Goal: Find specific page/section: Find specific page/section

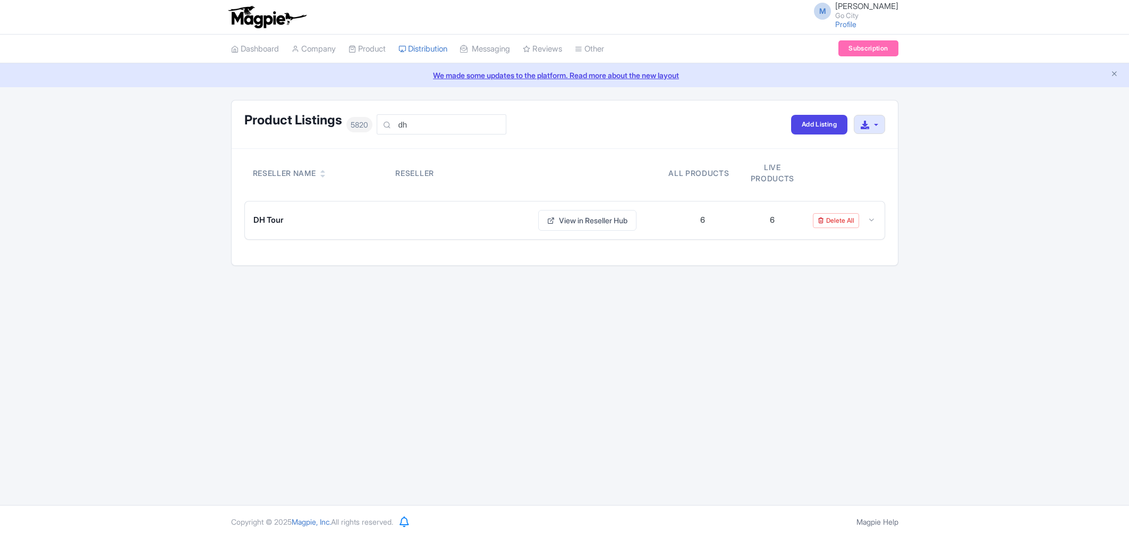
click at [1032, 281] on div "M Maria Fusani Go City Profile Users Settings Sign out Dashboard Company Produc…" at bounding box center [564, 252] width 1129 height 505
click at [458, 128] on input "dh" at bounding box center [442, 124] width 130 height 20
type input "e"
type input "easy time"
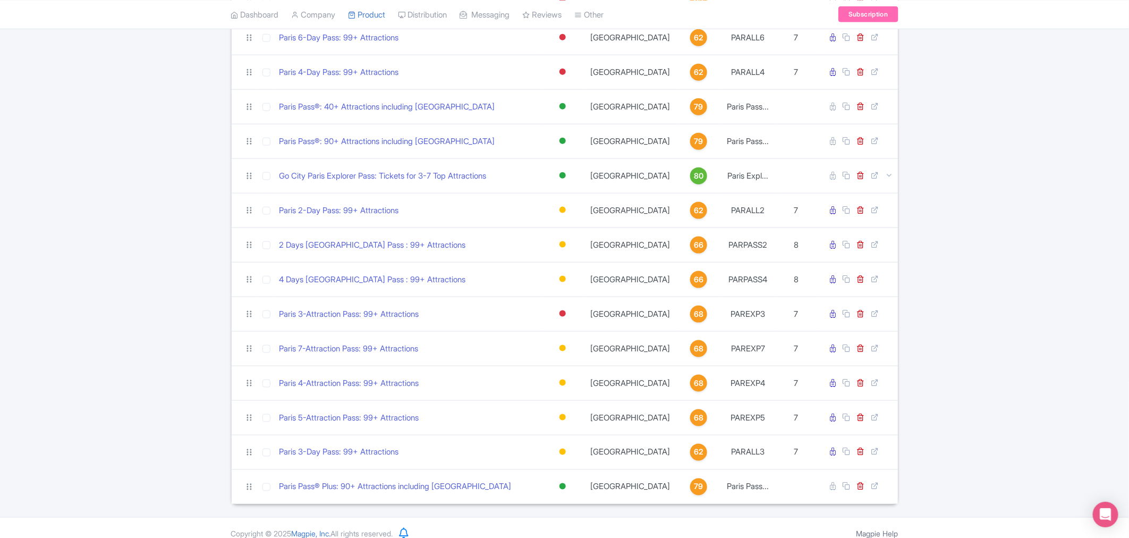
scroll to position [564, 0]
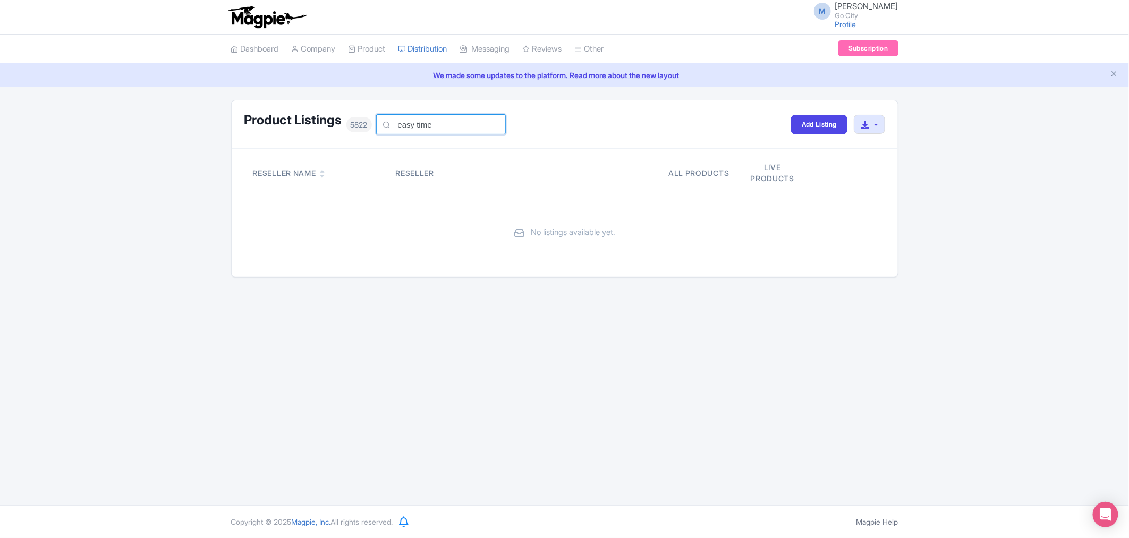
click at [418, 123] on input "easy time" at bounding box center [441, 124] width 130 height 20
type input "easytime"
click at [413, 125] on input "easytime" at bounding box center [441, 124] width 130 height 20
click at [414, 121] on input "easytime" at bounding box center [441, 124] width 130 height 20
click at [416, 121] on input "easytime" at bounding box center [441, 124] width 130 height 20
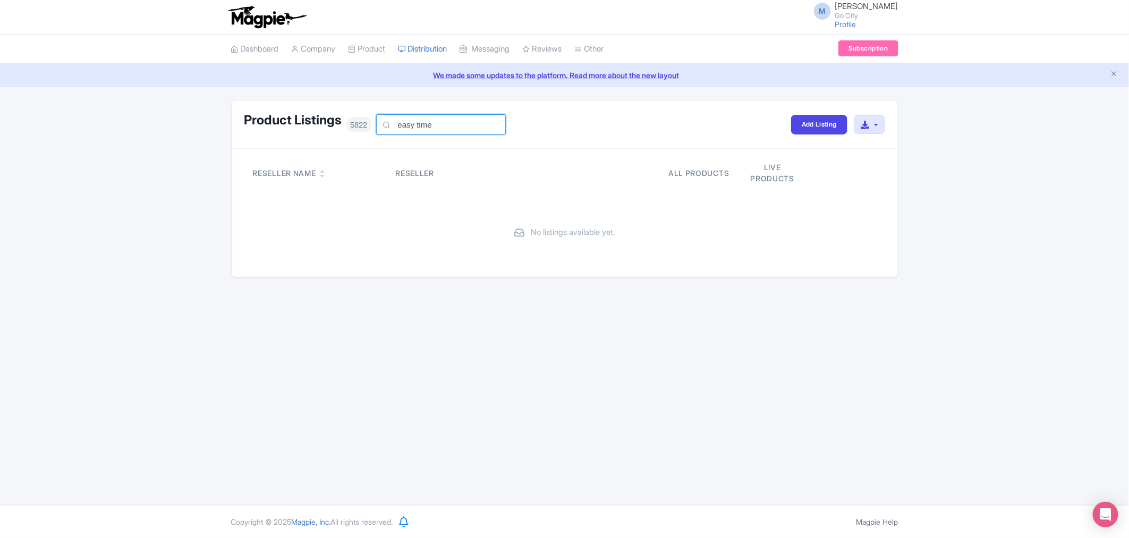
type input "easy time"
click at [453, 123] on input "easy time" at bounding box center [441, 124] width 130 height 20
click at [610, 429] on div "M [PERSON_NAME] Go City Profile Users Settings Sign out Dashboard Company Produ…" at bounding box center [564, 252] width 1129 height 505
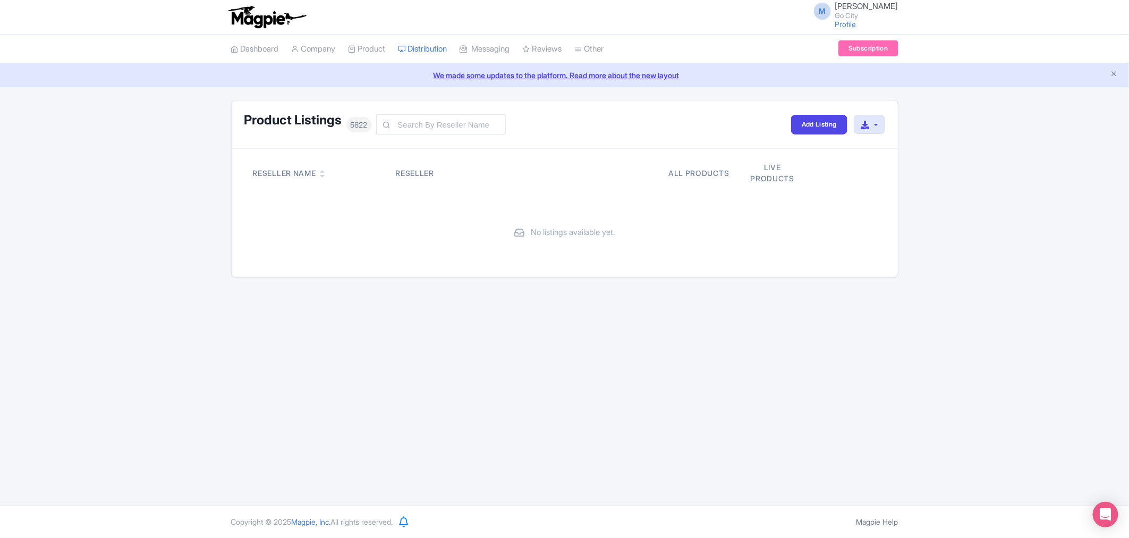
click at [368, 372] on div "M [PERSON_NAME] Go City Profile Users Settings Sign out Dashboard Company Produ…" at bounding box center [564, 252] width 1129 height 505
click at [1055, 251] on div "Product Listings 5822 Add Listing Download All Listings Reseller Name Reseller …" at bounding box center [564, 188] width 1129 height 177
